Goal: Information Seeking & Learning: Learn about a topic

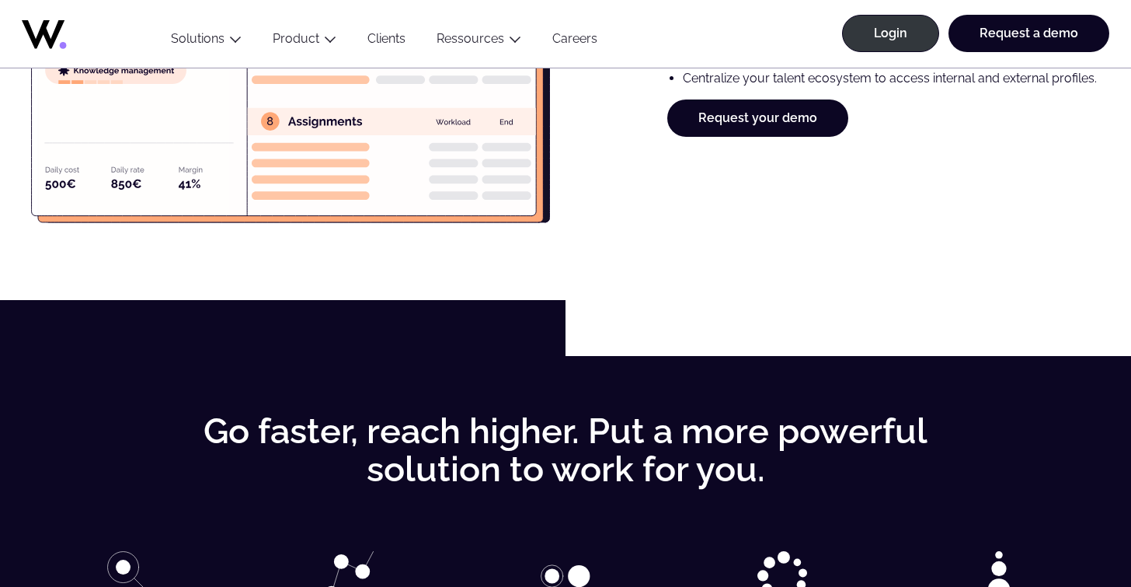
scroll to position [2940, 0]
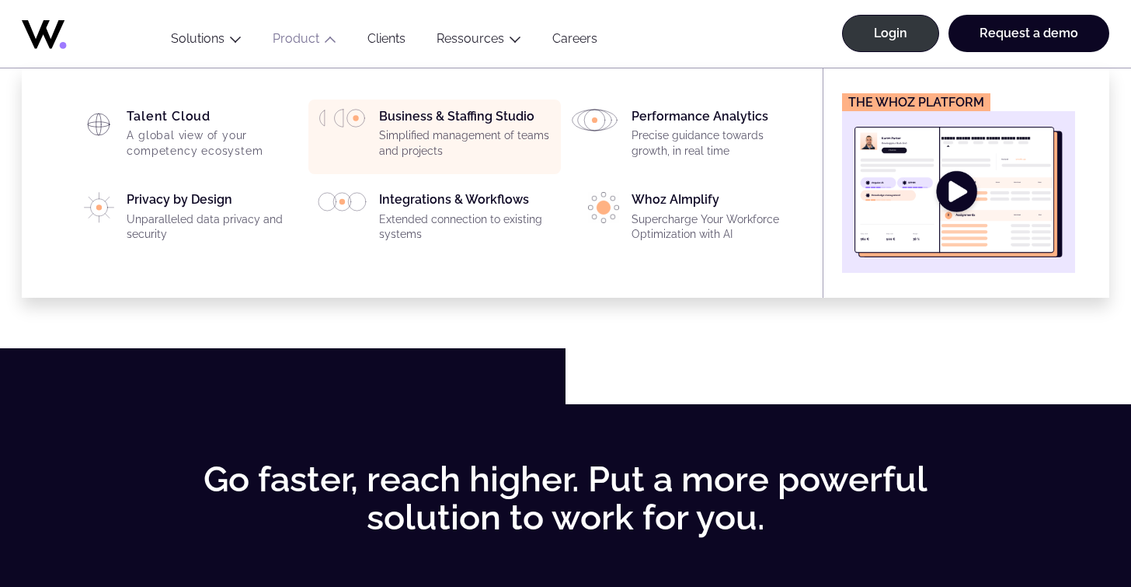
click at [468, 146] on p "Simplified management of teams and projects" at bounding box center [465, 143] width 173 height 30
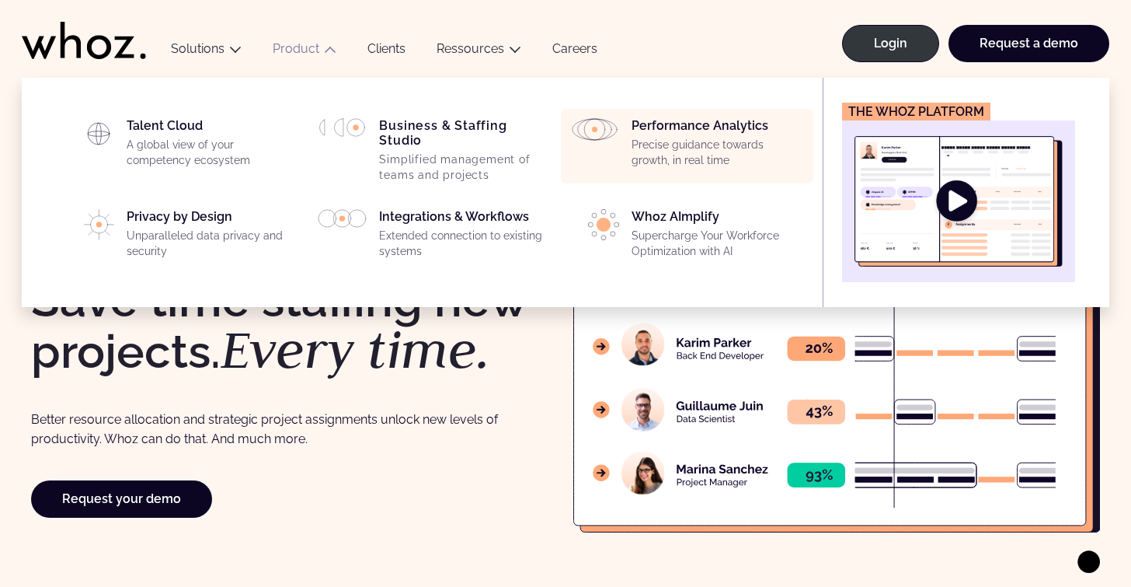
click at [657, 128] on div "Performance Analytics Precise guidance towards growth, in real time" at bounding box center [718, 146] width 173 height 56
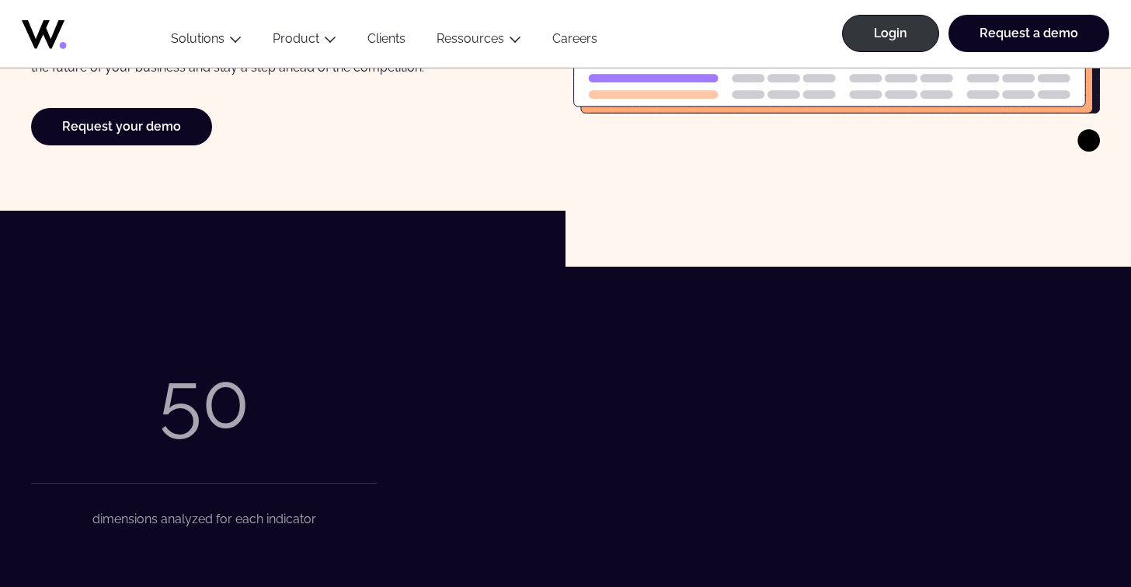
scroll to position [633, 0]
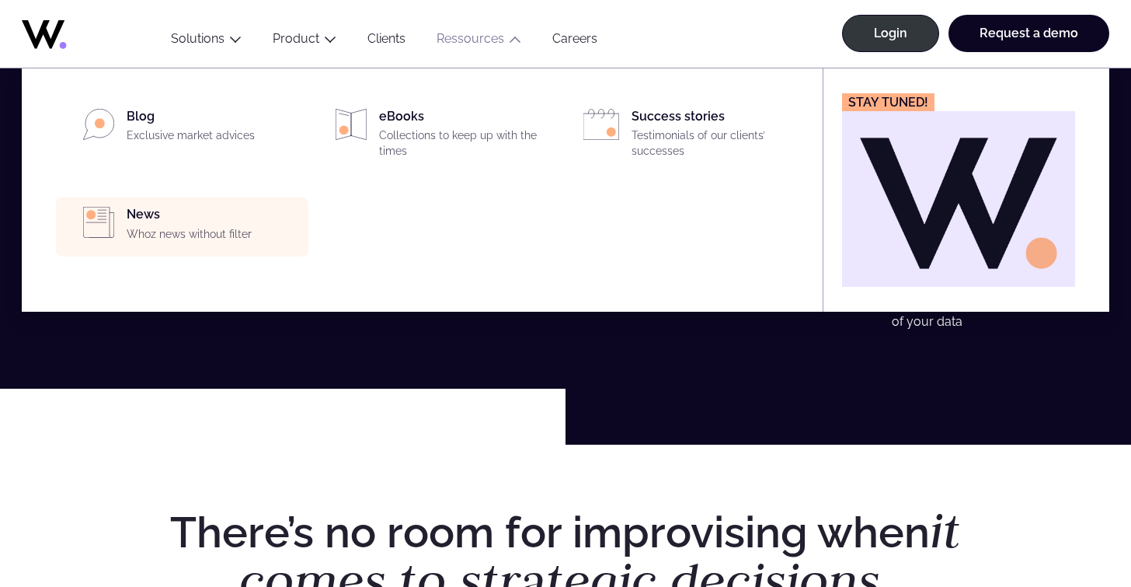
click at [226, 240] on p "Whoz news without filter" at bounding box center [213, 235] width 173 height 16
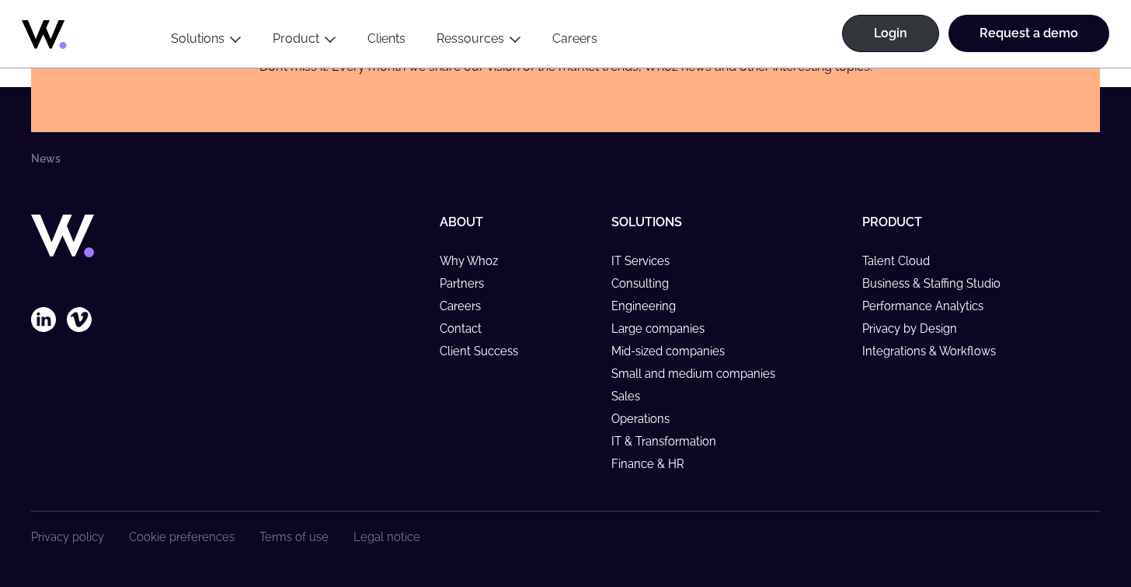
scroll to position [1673, 0]
click at [464, 263] on link "Why Whoz" at bounding box center [476, 260] width 72 height 13
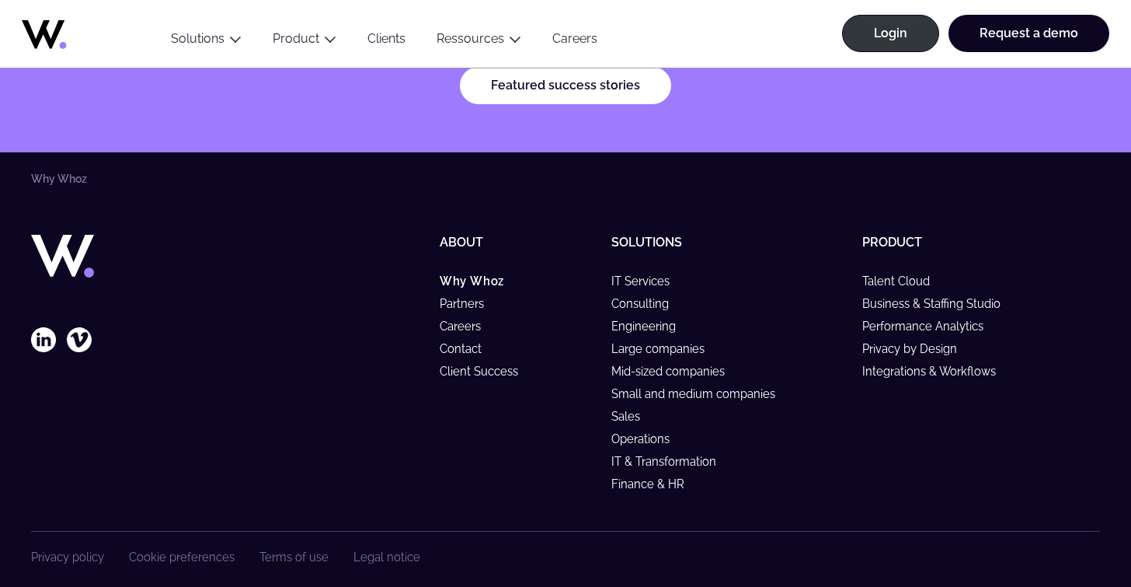
scroll to position [4897, 0]
